Goal: Task Accomplishment & Management: Use online tool/utility

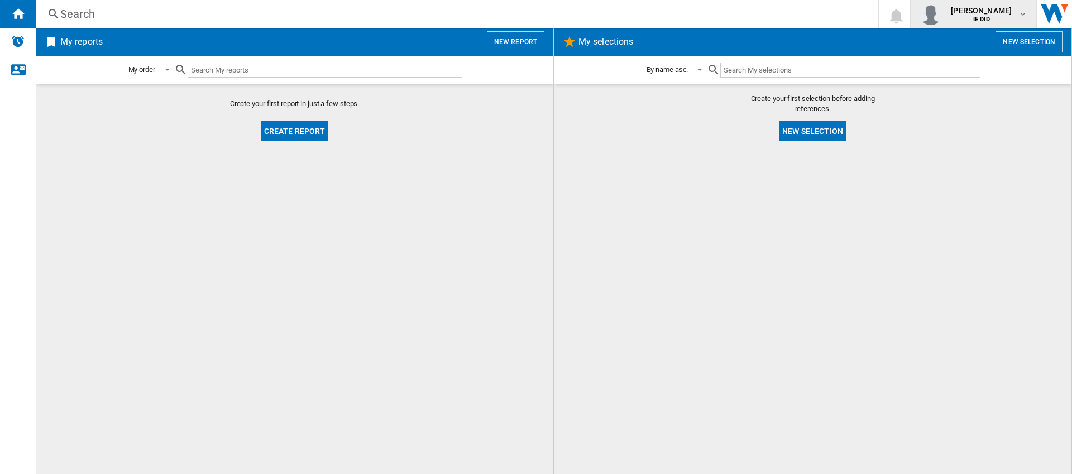
click at [992, 17] on span "IE DID" at bounding box center [981, 19] width 61 height 7
click at [690, 270] on md-backdrop at bounding box center [536, 237] width 1072 height 474
click at [289, 133] on button "Create report" at bounding box center [295, 131] width 68 height 20
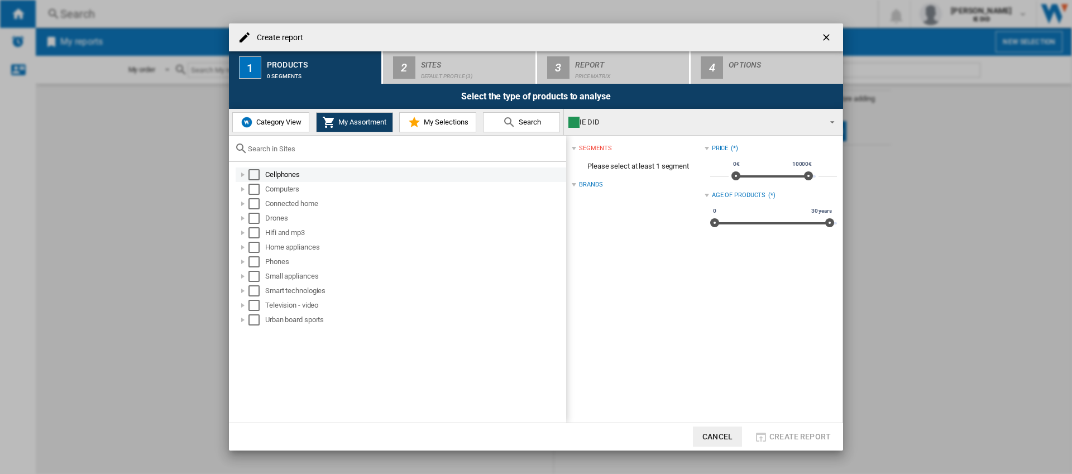
click at [251, 174] on div "Select" at bounding box center [253, 174] width 11 height 11
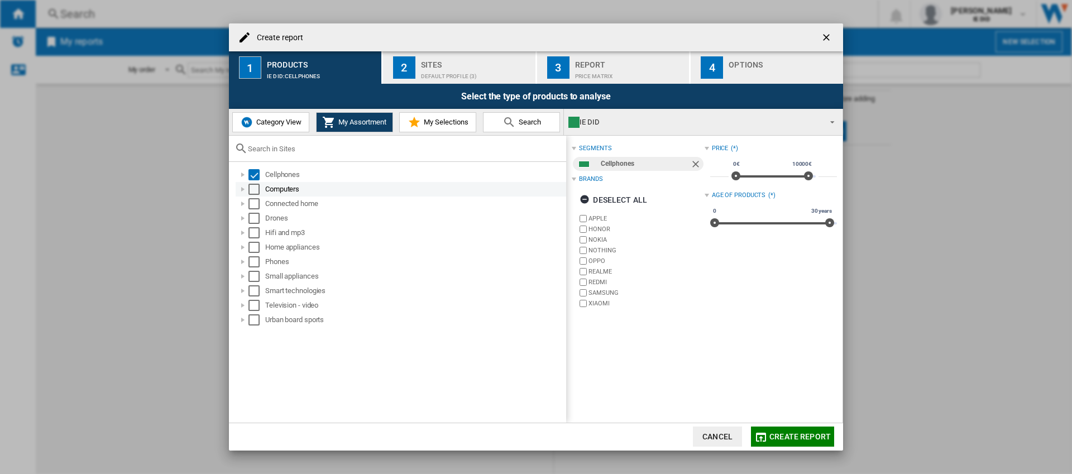
click at [253, 188] on div "Select" at bounding box center [253, 189] width 11 height 11
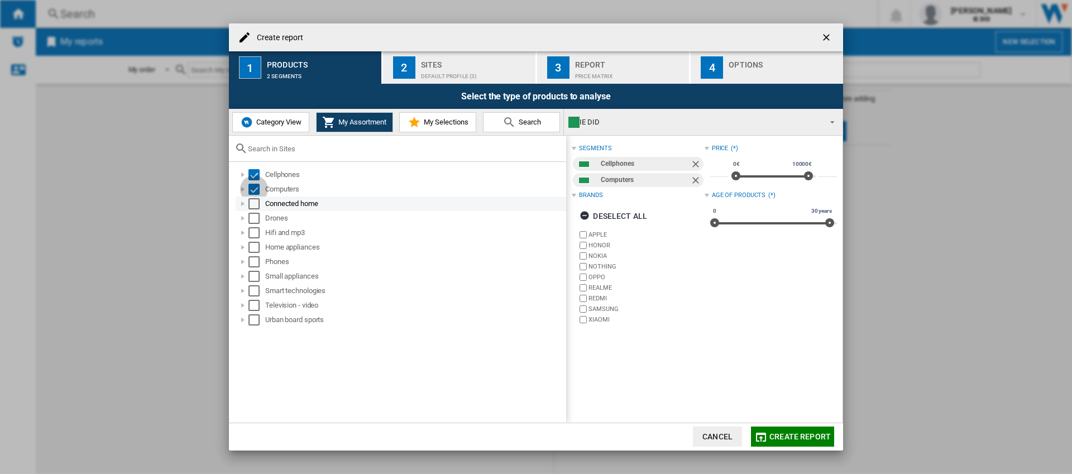
click at [256, 204] on div "Select" at bounding box center [253, 203] width 11 height 11
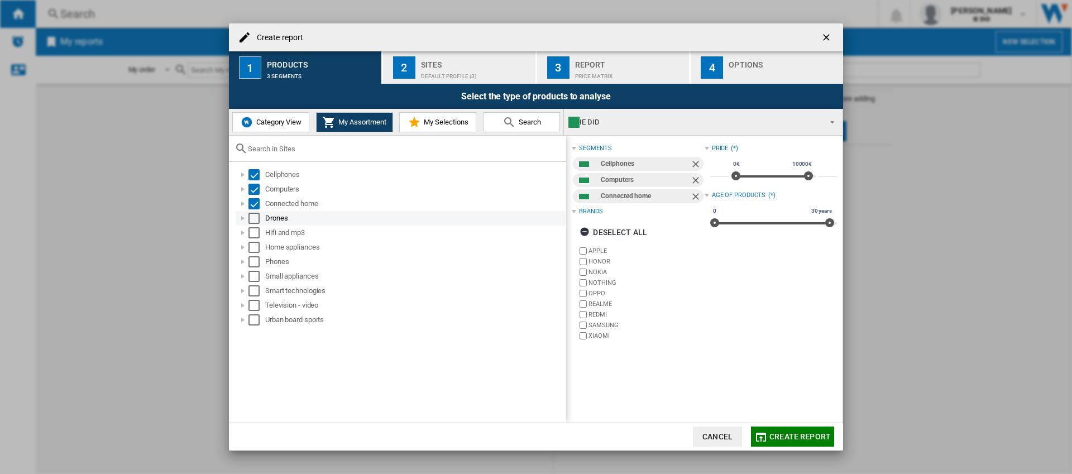
click at [257, 221] on div "Select" at bounding box center [253, 218] width 11 height 11
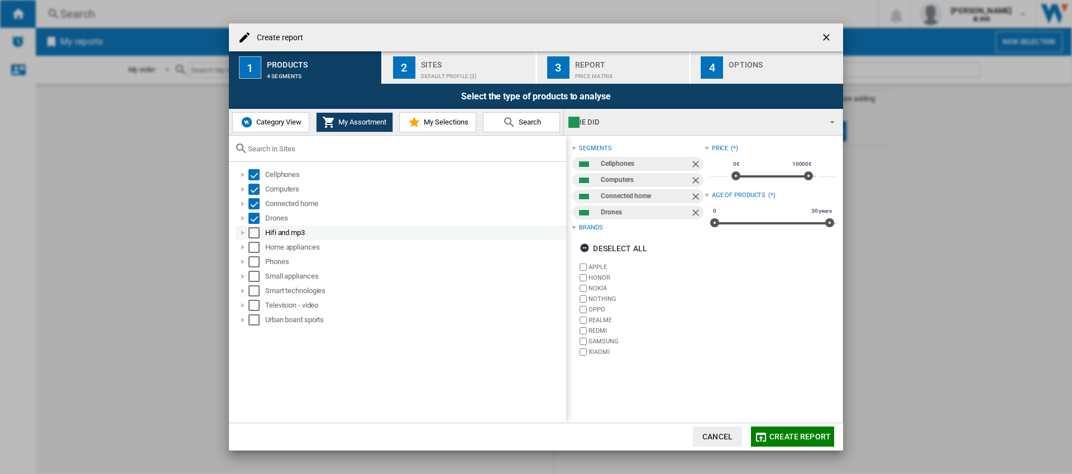
click at [257, 238] on div "Select" at bounding box center [253, 232] width 11 height 11
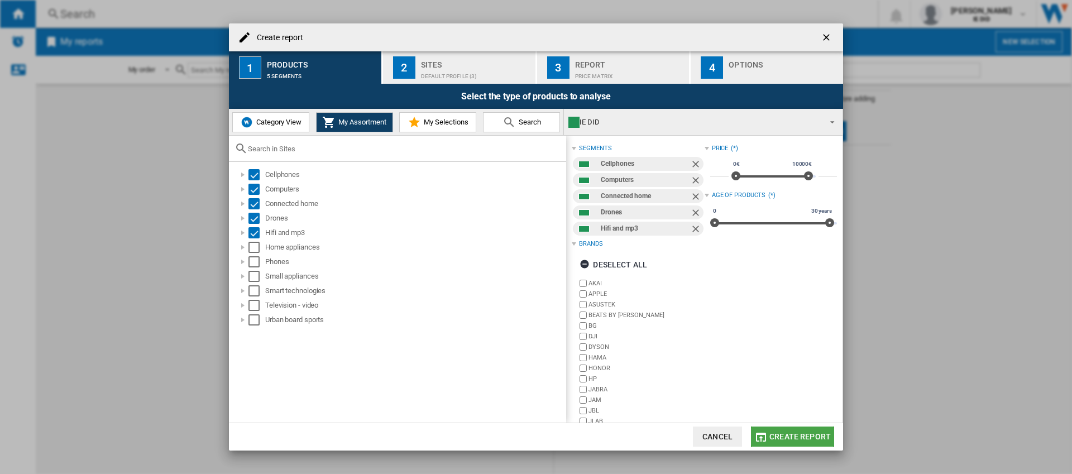
click at [820, 443] on button "Create report" at bounding box center [792, 437] width 83 height 20
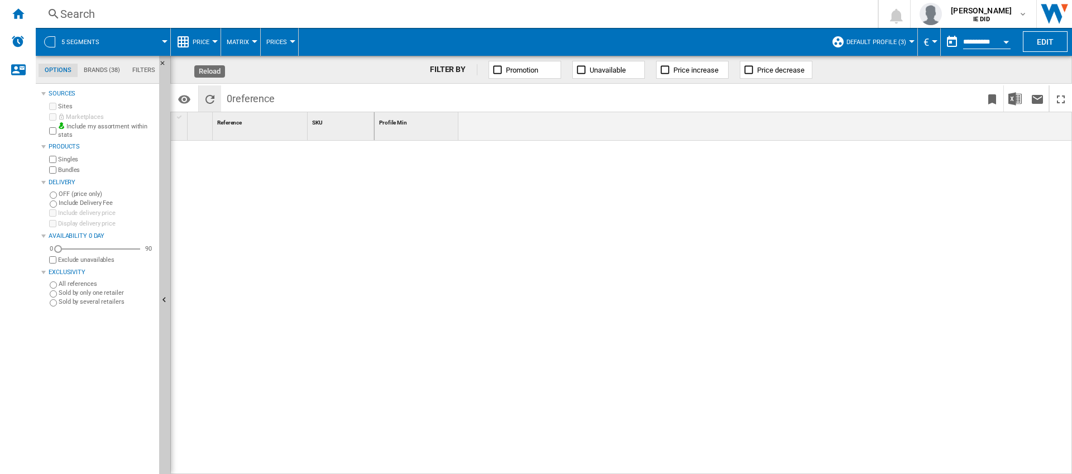
click at [211, 101] on ng-md-icon "Reload" at bounding box center [209, 99] width 13 height 13
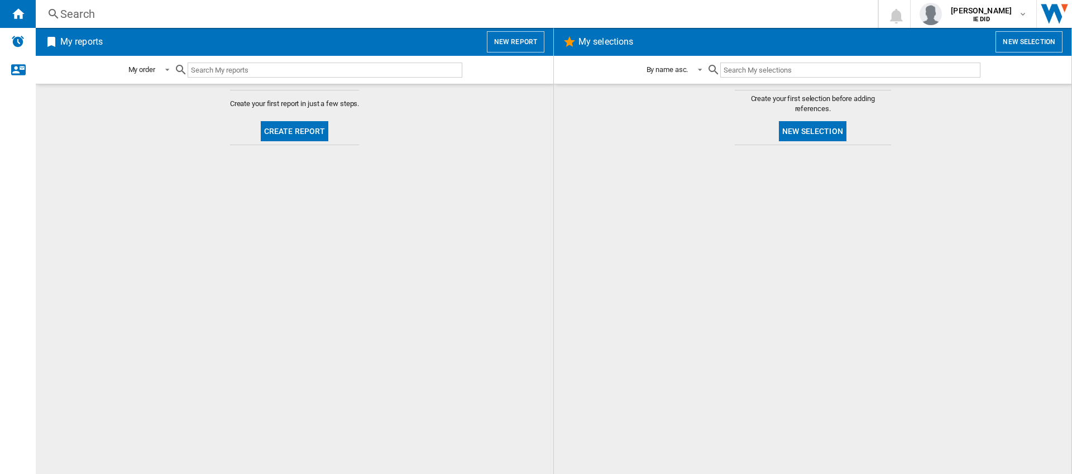
click at [247, 137] on span at bounding box center [243, 131] width 26 height 27
click at [253, 136] on span at bounding box center [243, 131] width 26 height 27
click at [271, 136] on button "Create report" at bounding box center [295, 131] width 68 height 20
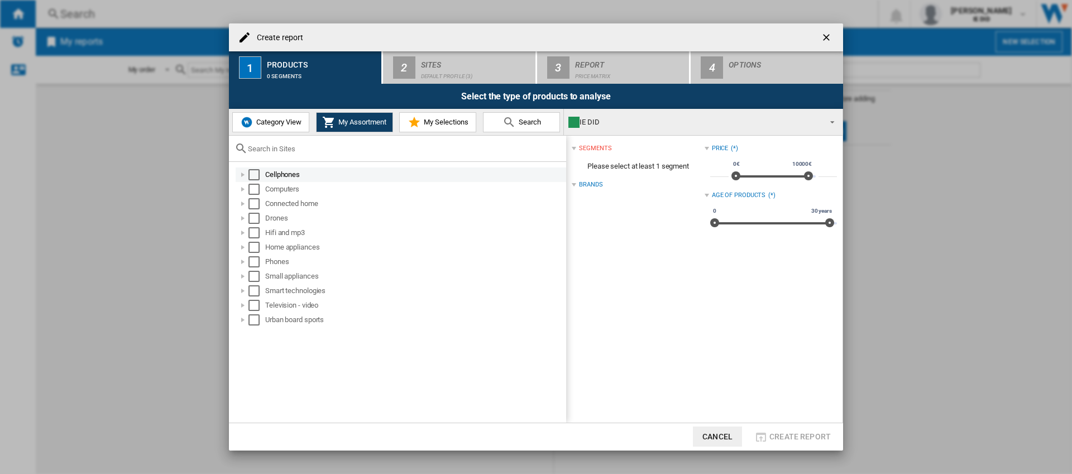
click at [291, 174] on div "Cellphones" at bounding box center [414, 174] width 299 height 11
click at [282, 195] on div "Smartphones-&-tech" at bounding box center [407, 189] width 318 height 15
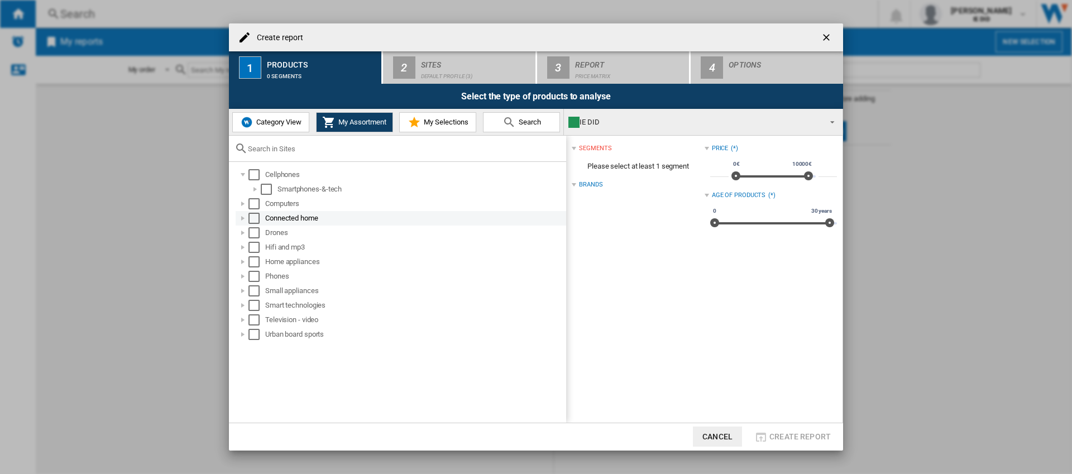
click at [283, 211] on div "Connected home" at bounding box center [401, 218] width 331 height 15
click at [252, 176] on div "Select" at bounding box center [253, 174] width 11 height 11
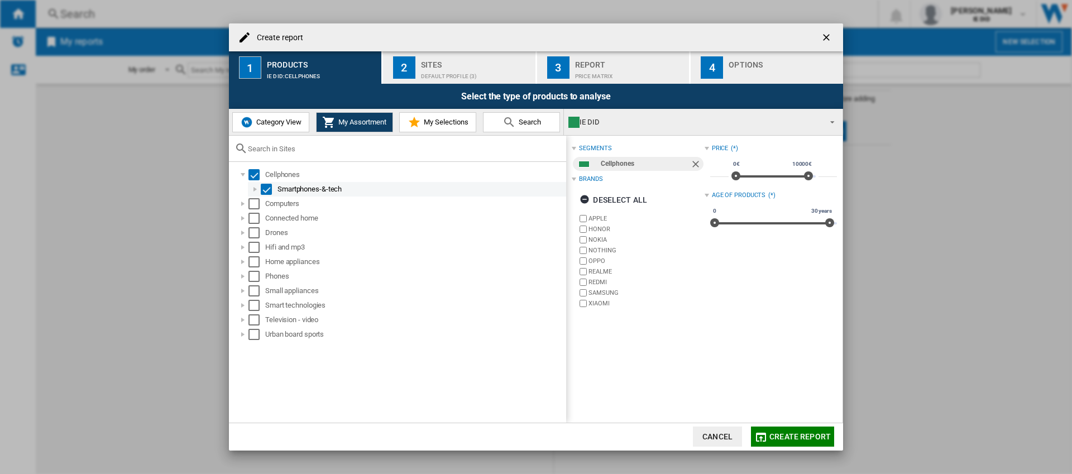
click at [256, 189] on div at bounding box center [255, 189] width 11 height 11
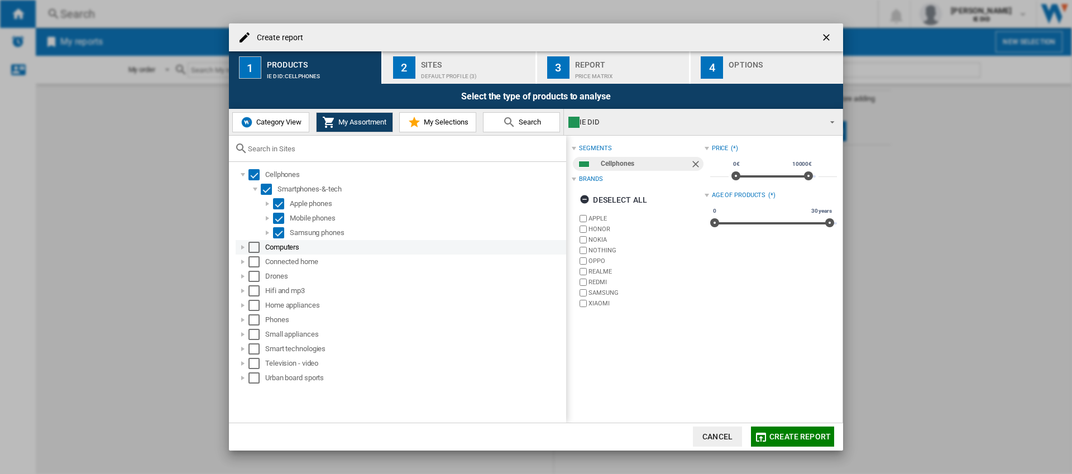
click at [252, 251] on div "Select" at bounding box center [253, 247] width 11 height 11
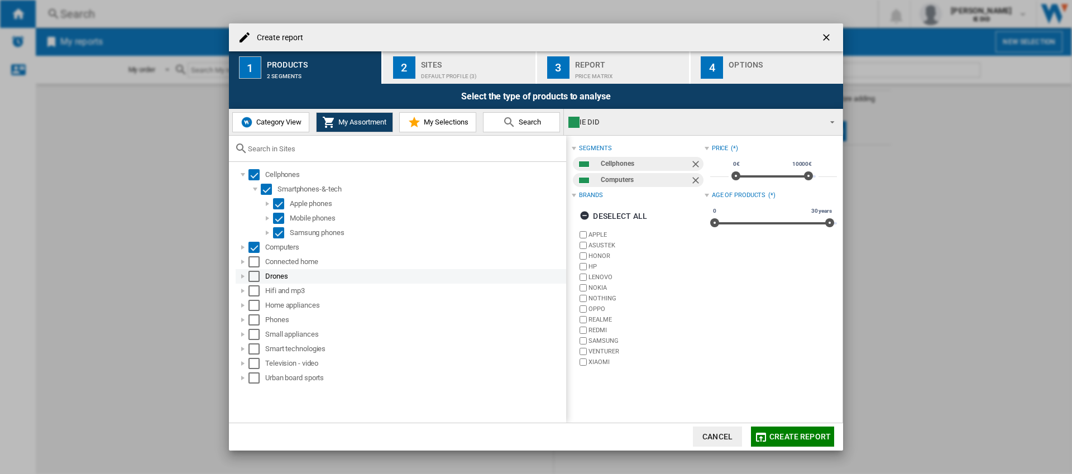
click at [254, 271] on div "Select" at bounding box center [253, 276] width 11 height 11
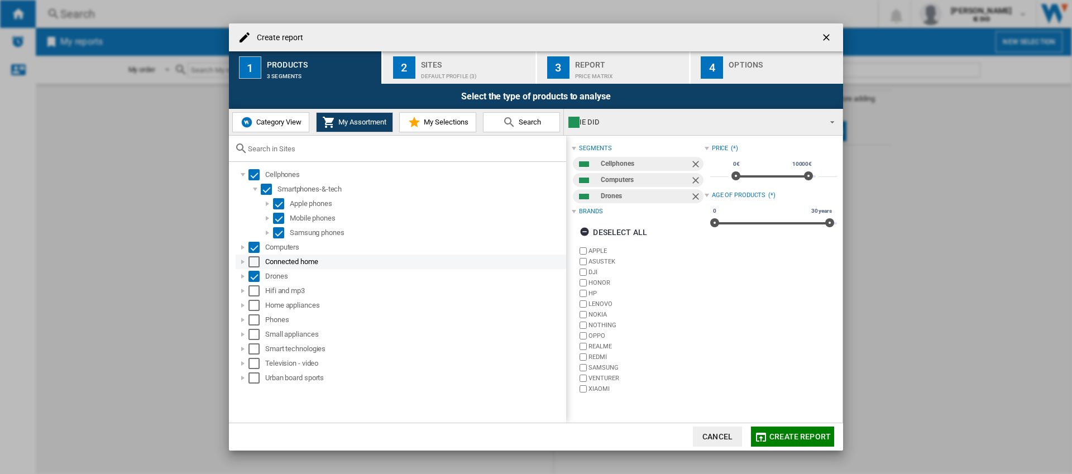
click at [248, 264] on div "Select" at bounding box center [253, 261] width 11 height 11
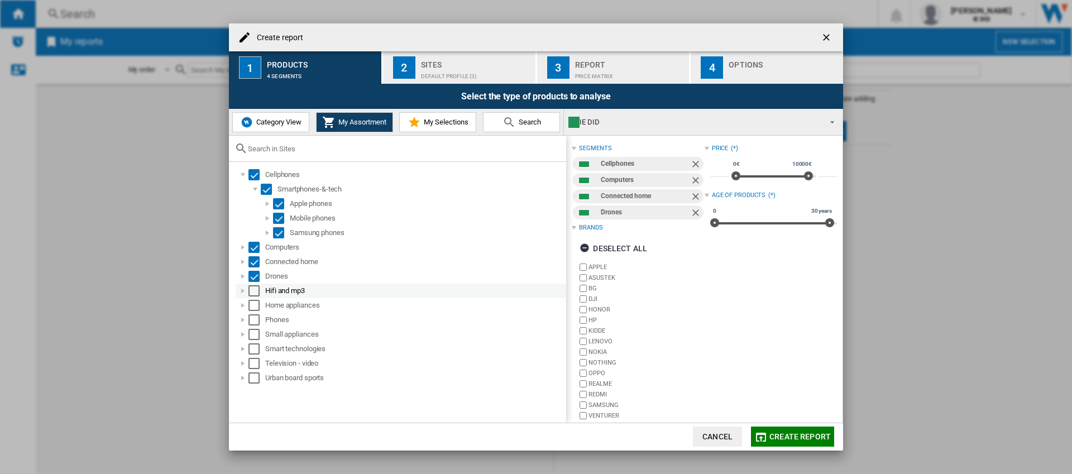
click at [252, 294] on div "Select" at bounding box center [253, 290] width 11 height 11
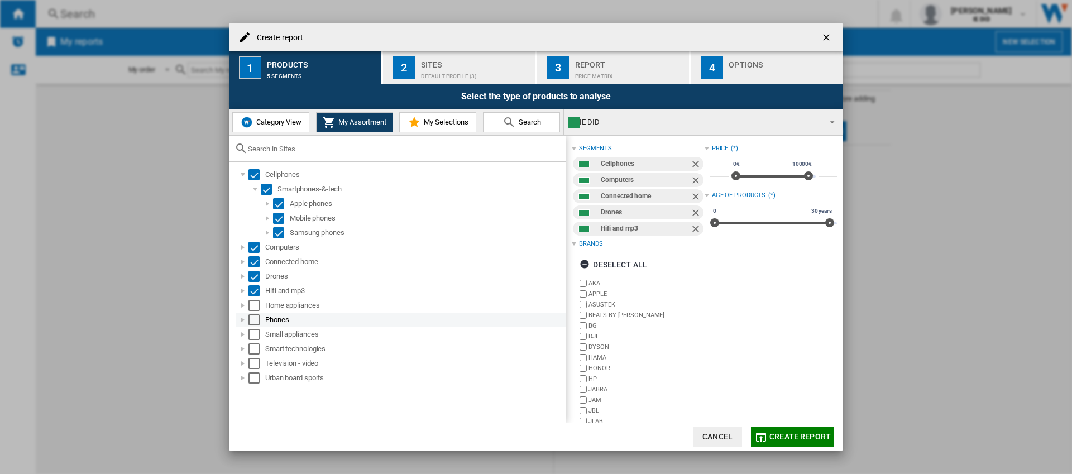
click at [261, 315] on md-checkbox "Select" at bounding box center [256, 319] width 17 height 11
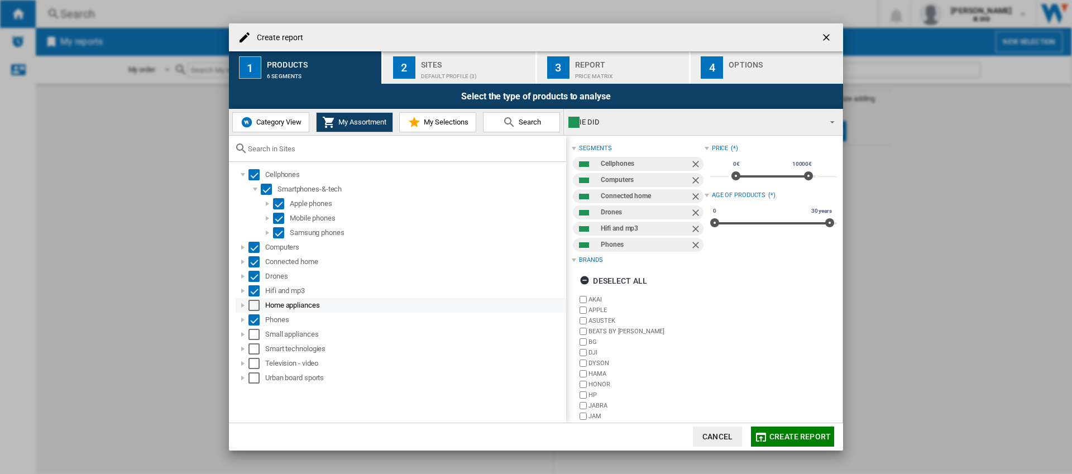
click at [261, 310] on md-checkbox "Select" at bounding box center [256, 305] width 17 height 11
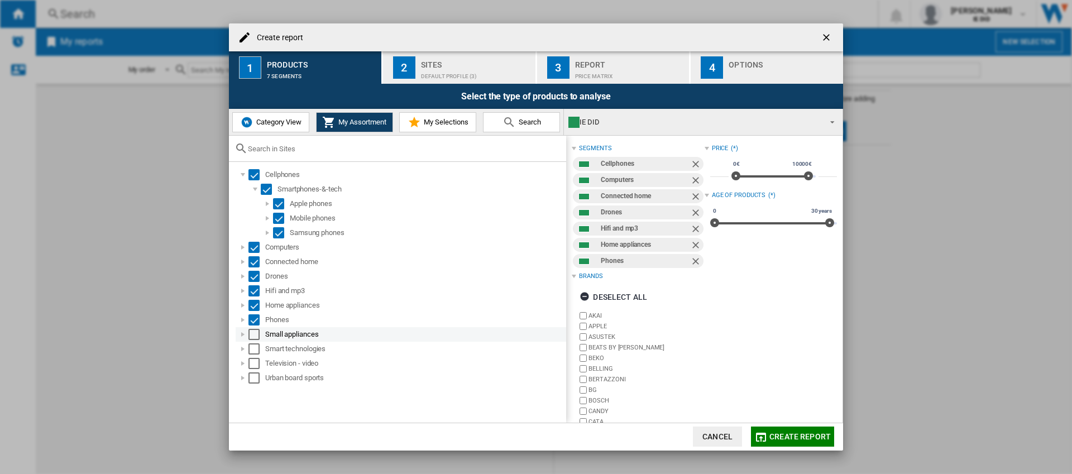
click at [258, 330] on div "Select" at bounding box center [253, 334] width 11 height 11
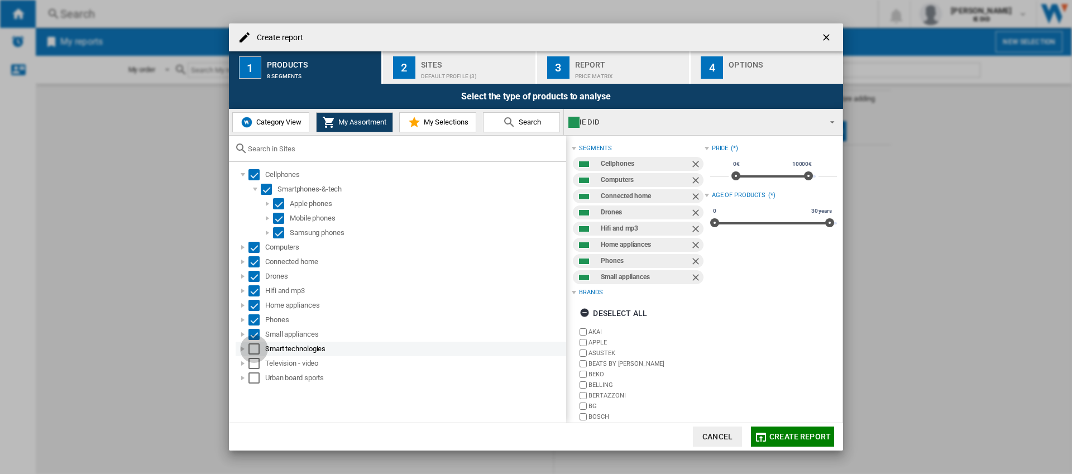
click at [252, 353] on div "Select" at bounding box center [253, 348] width 11 height 11
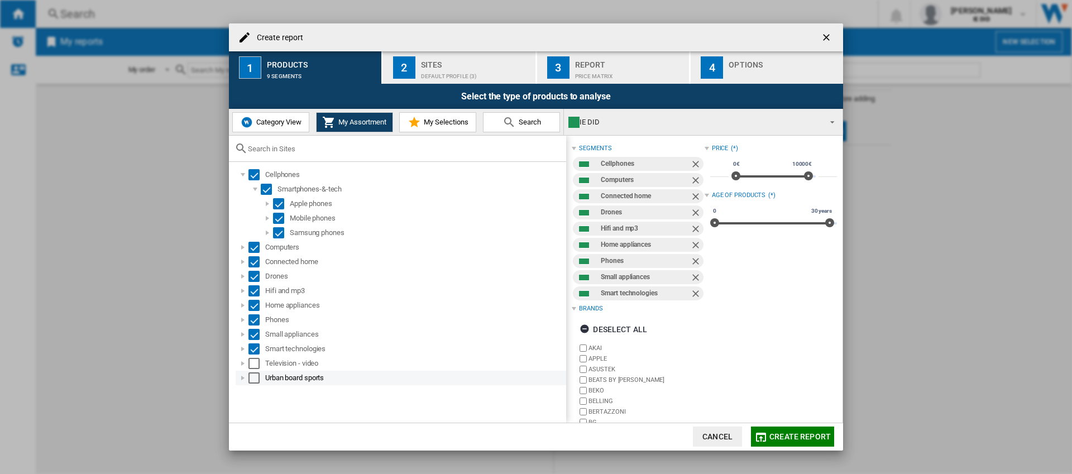
click at [250, 371] on div "Urban board sports" at bounding box center [401, 378] width 331 height 15
click at [255, 367] on div "Select" at bounding box center [253, 363] width 11 height 11
click at [253, 380] on div "Select" at bounding box center [253, 377] width 11 height 11
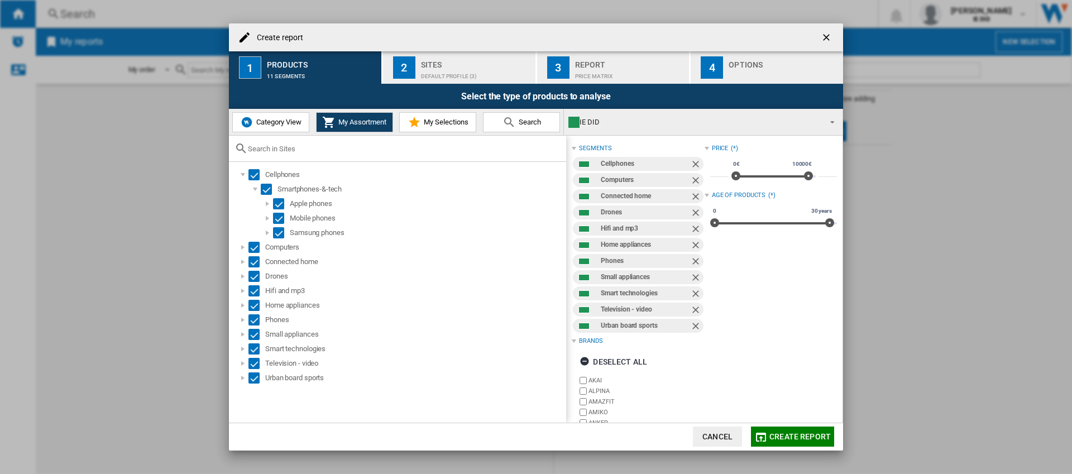
click at [808, 442] on button "Create report" at bounding box center [792, 437] width 83 height 20
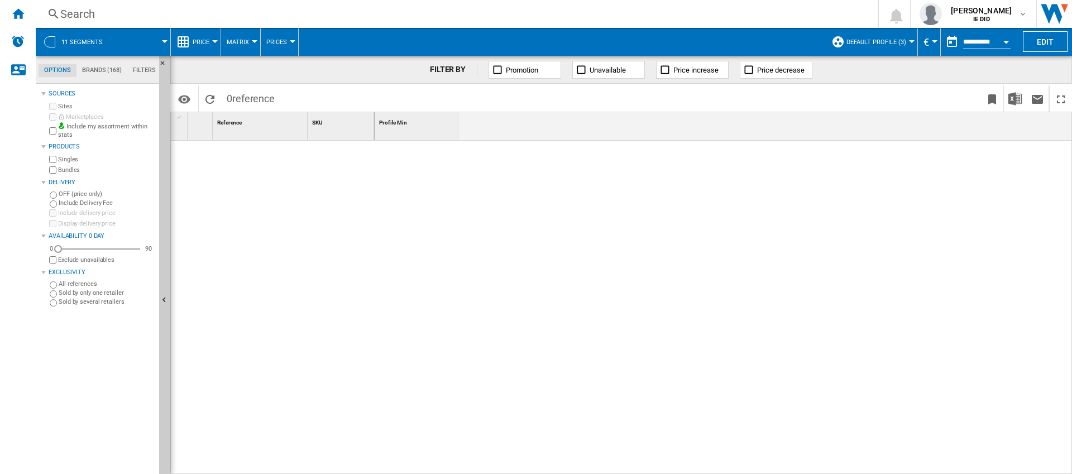
click at [250, 125] on div "Reference 1" at bounding box center [261, 120] width 92 height 17
